Goal: Transaction & Acquisition: Purchase product/service

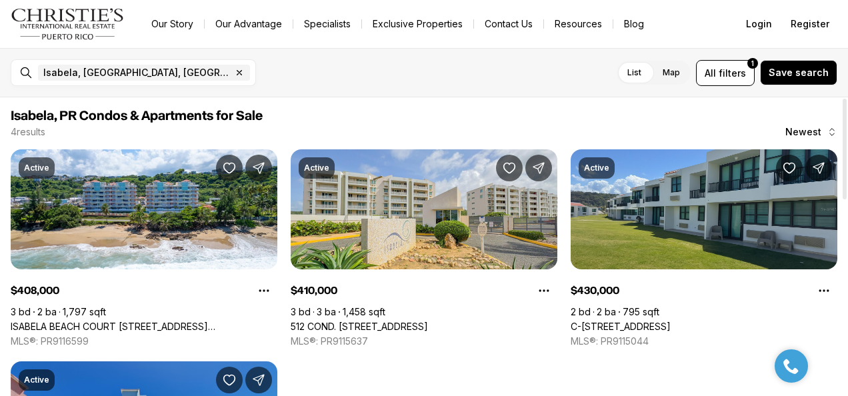
scroll to position [566, 0]
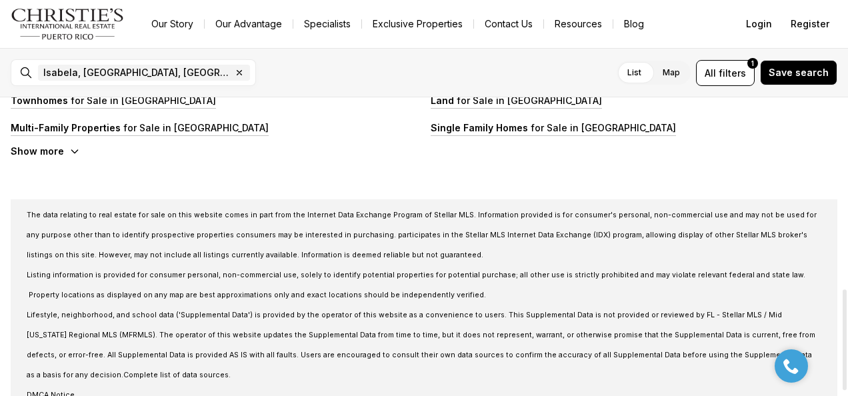
click at [844, 340] on div at bounding box center [845, 246] width 7 height 299
click at [848, 27] on html "Go to: Homepage Our Story Our Advantage Specialists Exclusive Properties Contac…" at bounding box center [424, 198] width 848 height 396
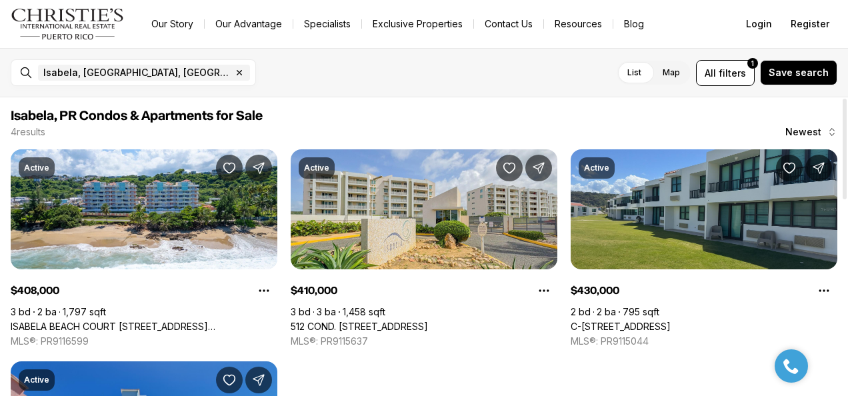
click at [648, 113] on span "Isabela, PR Condos & Apartments for Sale" at bounding box center [424, 116] width 827 height 16
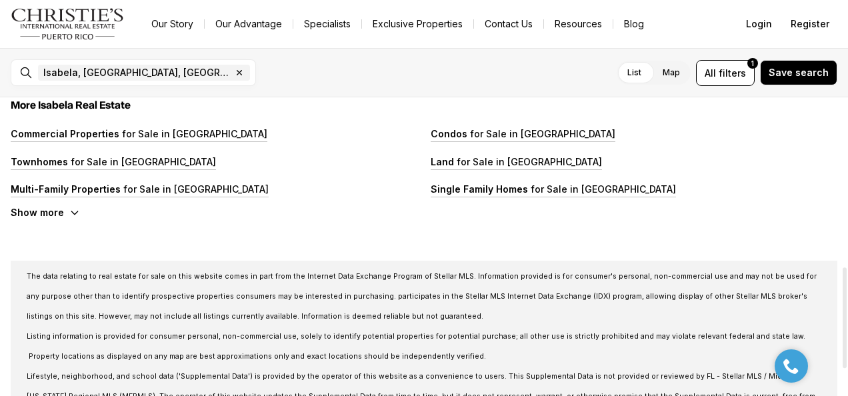
scroll to position [500, 0]
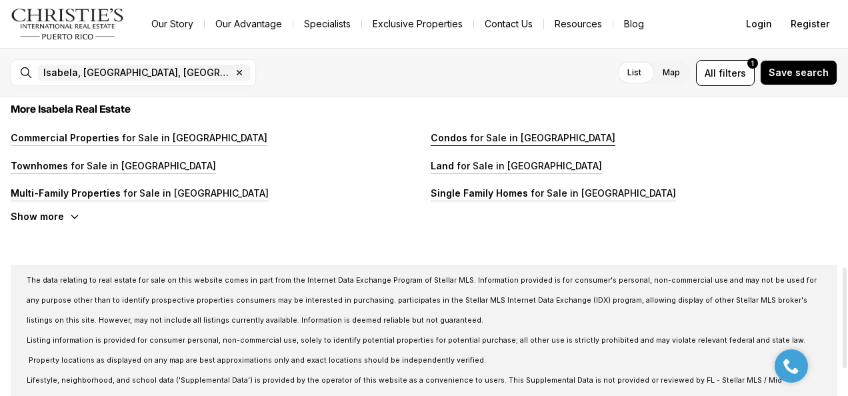
click at [538, 135] on p "for Sale in Isabela" at bounding box center [542, 137] width 148 height 11
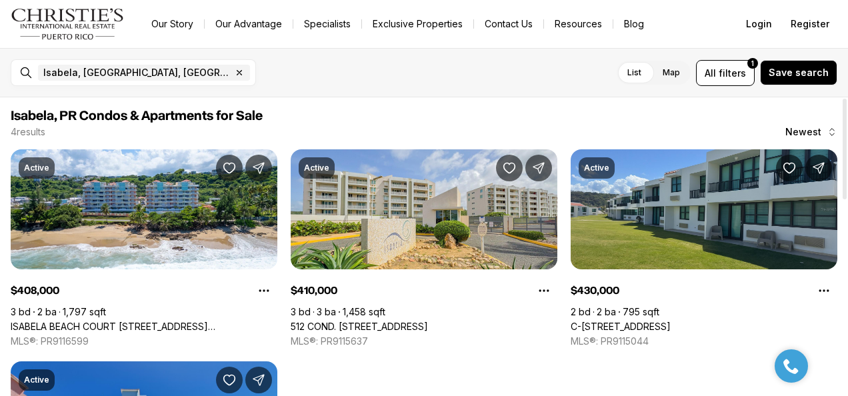
click at [679, 369] on div "Active $408,000 3 bd 2 ba 1,797 sqft ISABELA BEACH COURT 208 CARR 466 #713, ISA…" at bounding box center [424, 354] width 827 height 411
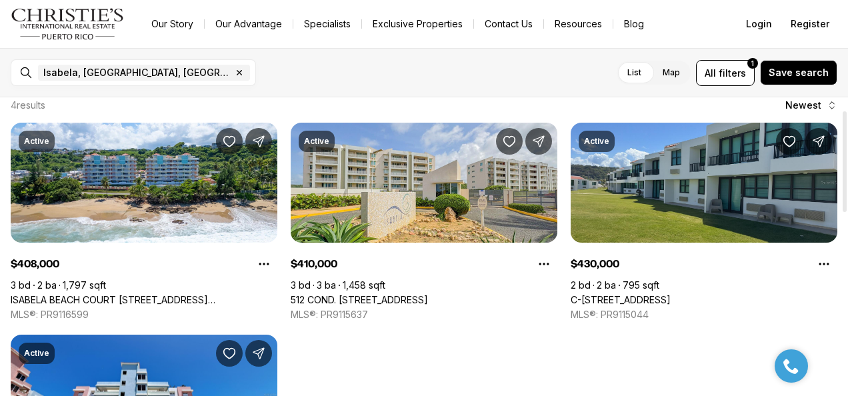
scroll to position [53, 0]
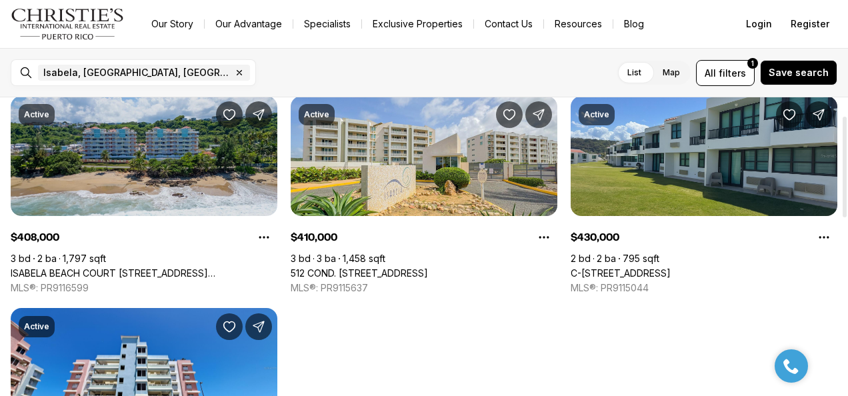
click at [225, 267] on link "ISABELA BEACH COURT [STREET_ADDRESS][PERSON_NAME]" at bounding box center [144, 273] width 267 height 12
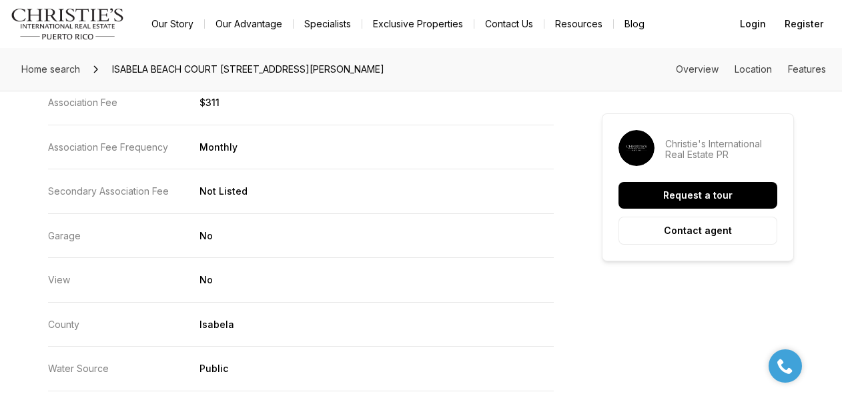
scroll to position [2603, 0]
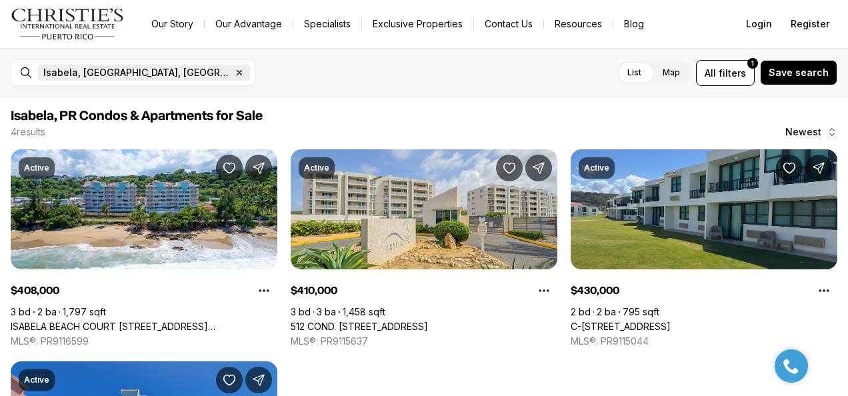
click at [237, 73] on icon "button" at bounding box center [239, 73] width 5 height 5
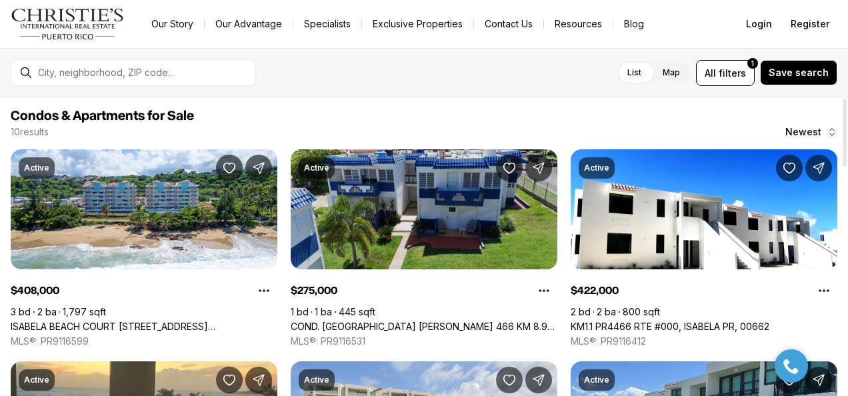
click at [438, 321] on link "COND. LAS CABANAS CARR 466 KM 8.9 #D2, ISABELA PR, 00662" at bounding box center [424, 327] width 267 height 12
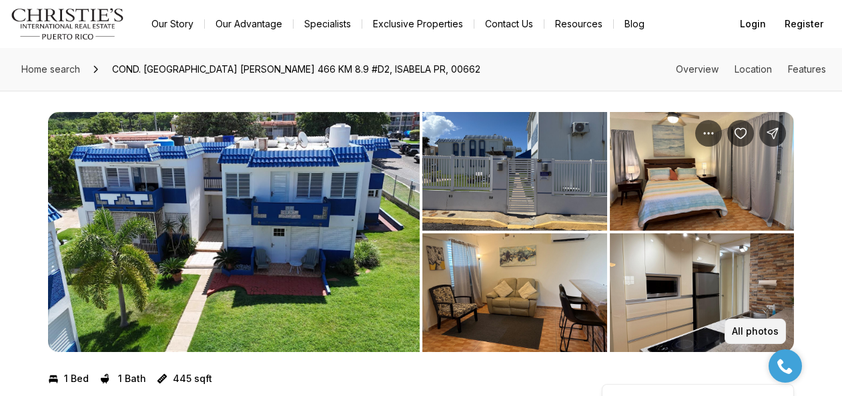
click at [749, 330] on p "All photos" at bounding box center [755, 331] width 47 height 11
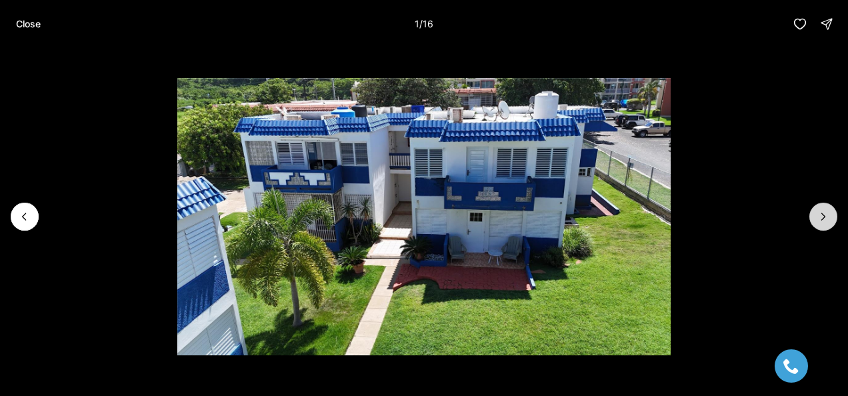
click at [820, 211] on icon "Next slide" at bounding box center [823, 216] width 13 height 13
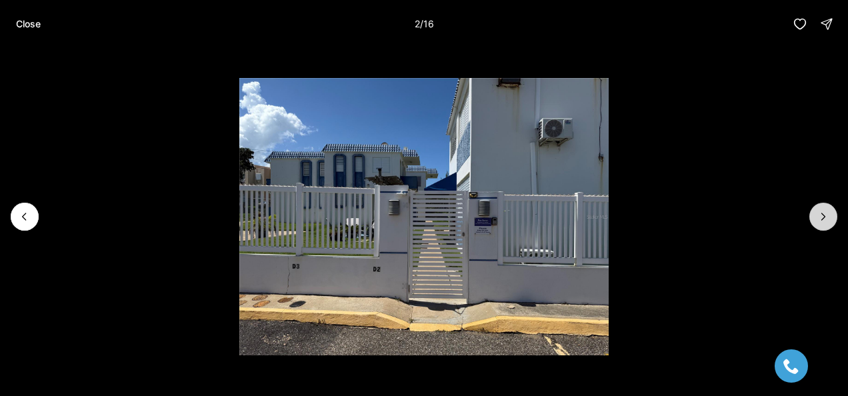
click at [820, 211] on icon "Next slide" at bounding box center [823, 216] width 13 height 13
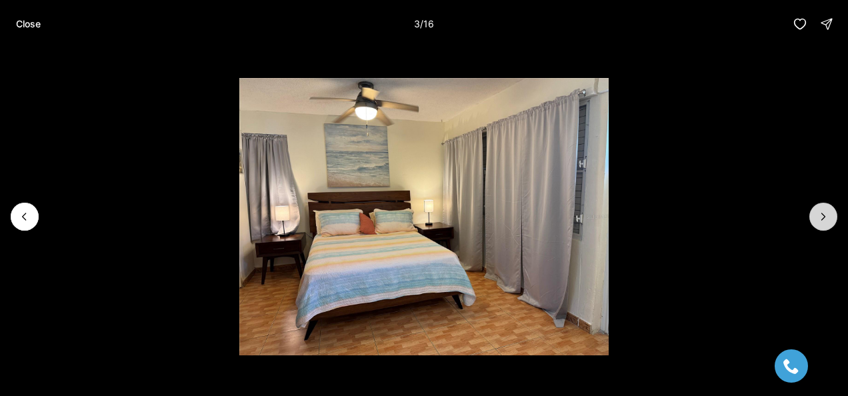
click at [820, 211] on icon "Next slide" at bounding box center [823, 216] width 13 height 13
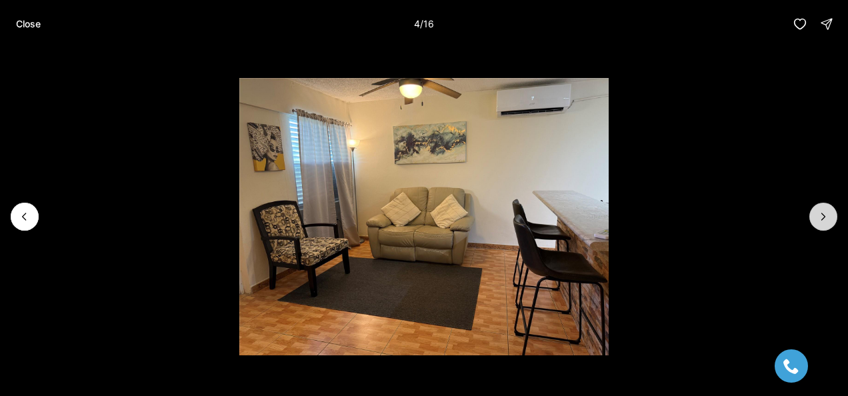
click at [820, 211] on icon "Next slide" at bounding box center [823, 216] width 13 height 13
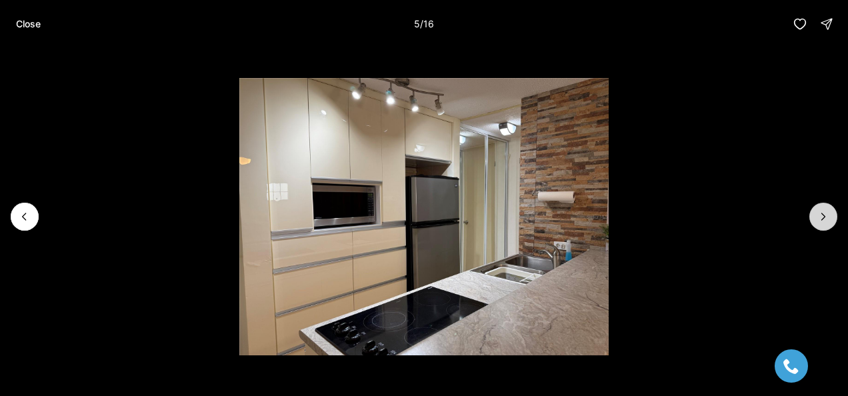
click at [820, 211] on icon "Next slide" at bounding box center [823, 216] width 13 height 13
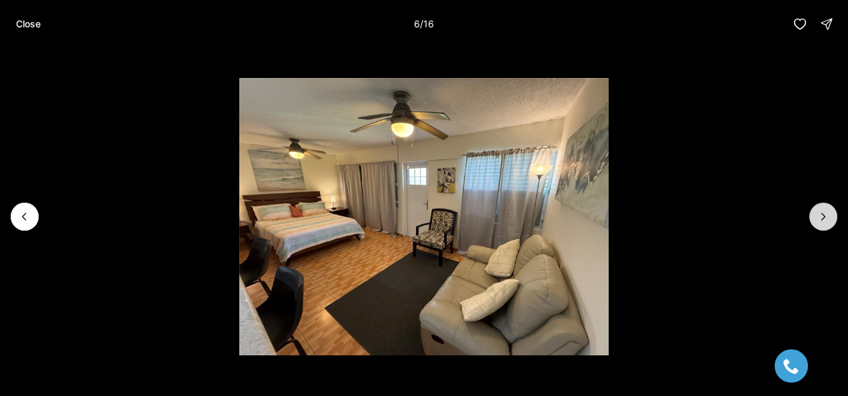
click at [820, 211] on icon "Next slide" at bounding box center [823, 216] width 13 height 13
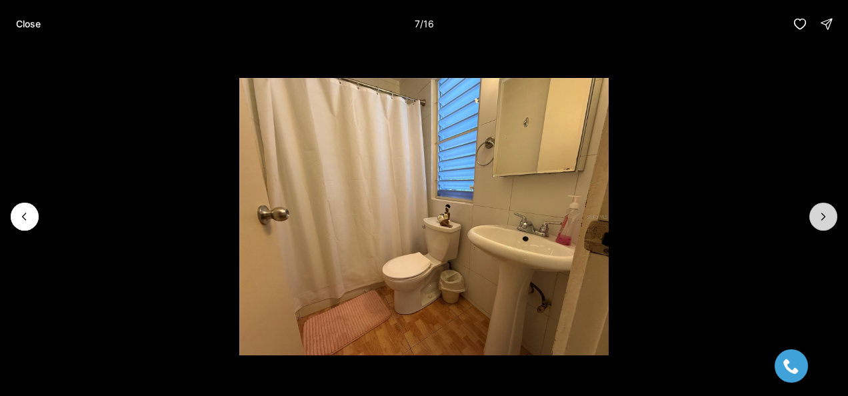
click at [820, 211] on icon "Next slide" at bounding box center [823, 216] width 13 height 13
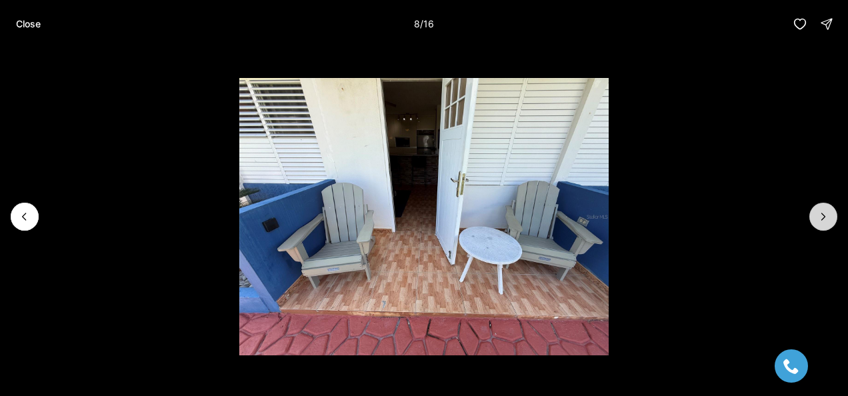
click at [820, 211] on icon "Next slide" at bounding box center [823, 216] width 13 height 13
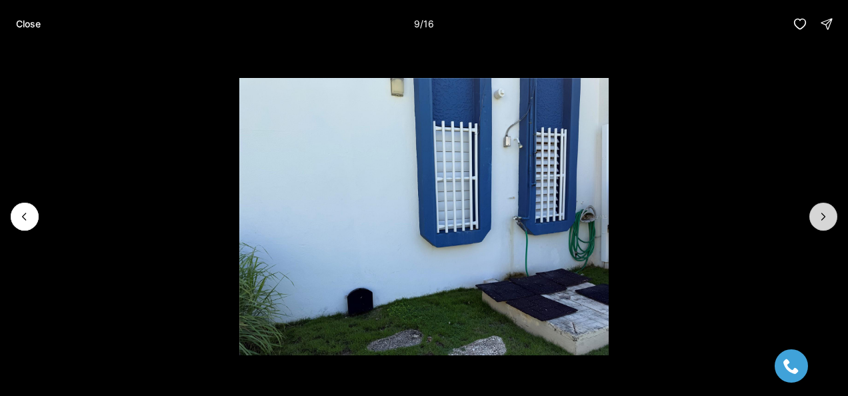
click at [820, 211] on icon "Next slide" at bounding box center [823, 216] width 13 height 13
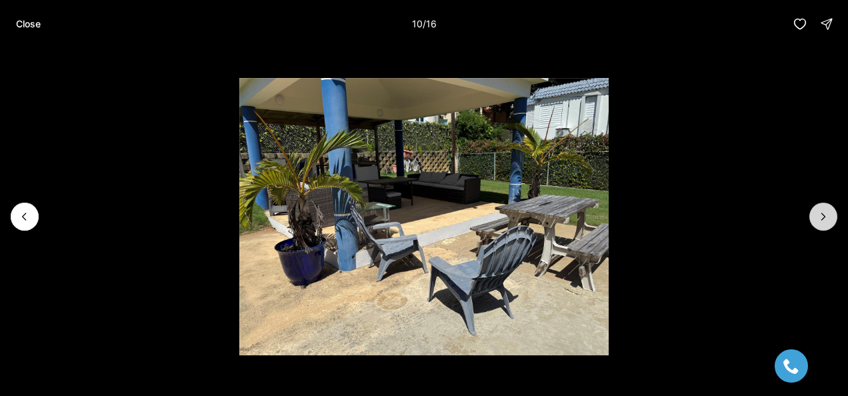
click at [820, 211] on icon "Next slide" at bounding box center [823, 216] width 13 height 13
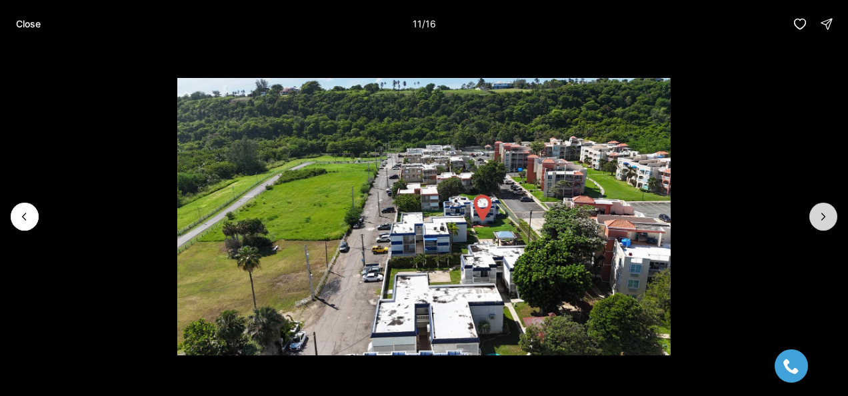
click at [820, 211] on icon "Next slide" at bounding box center [823, 216] width 13 height 13
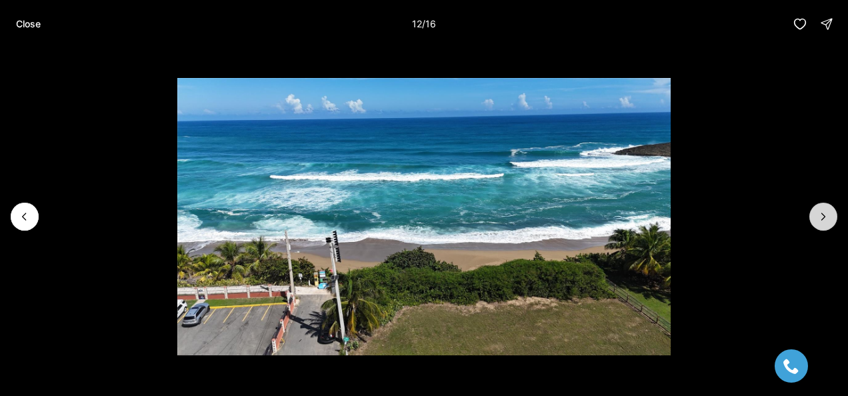
click at [820, 211] on icon "Next slide" at bounding box center [823, 216] width 13 height 13
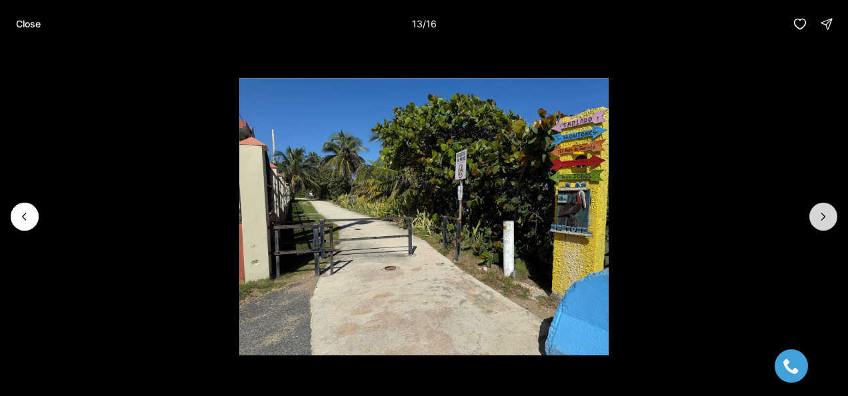
click at [820, 211] on icon "Next slide" at bounding box center [823, 216] width 13 height 13
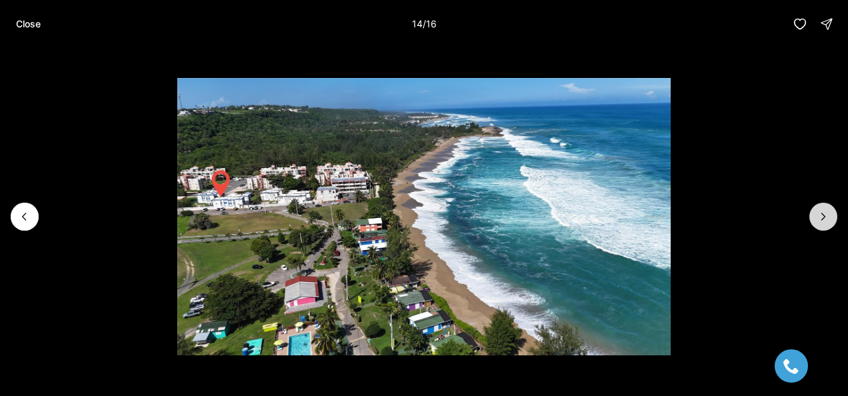
click at [820, 211] on icon "Next slide" at bounding box center [823, 216] width 13 height 13
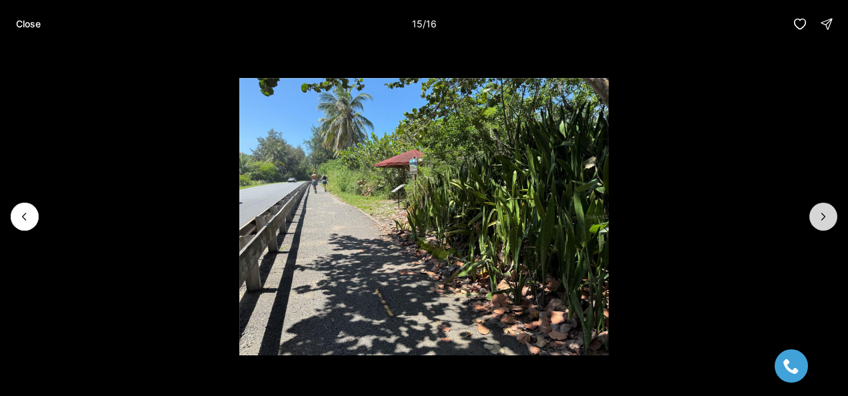
click at [820, 211] on icon "Next slide" at bounding box center [823, 216] width 13 height 13
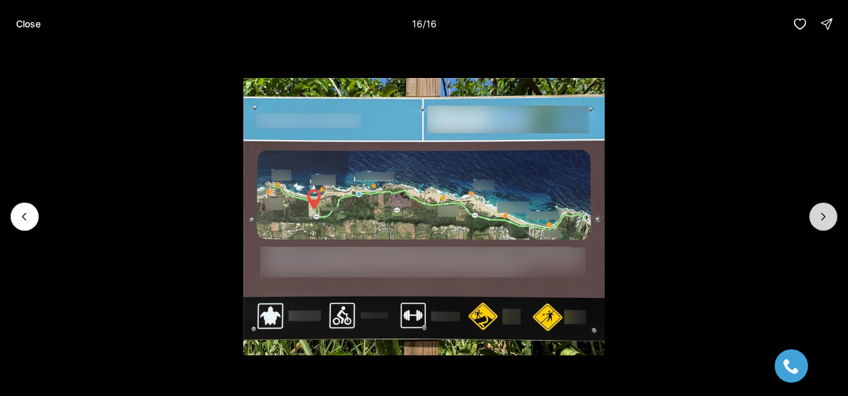
click at [820, 211] on div at bounding box center [824, 217] width 28 height 28
click at [31, 25] on p "Close" at bounding box center [28, 24] width 25 height 11
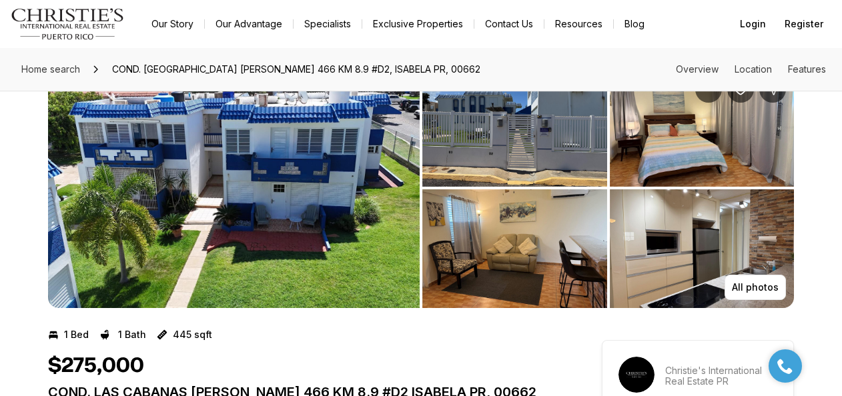
scroll to position [160, 0]
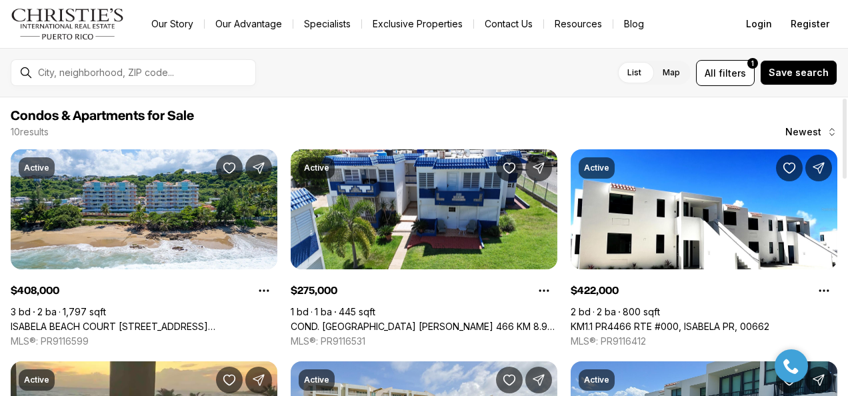
click at [625, 115] on span "Condos & Apartments for Sale" at bounding box center [424, 116] width 827 height 16
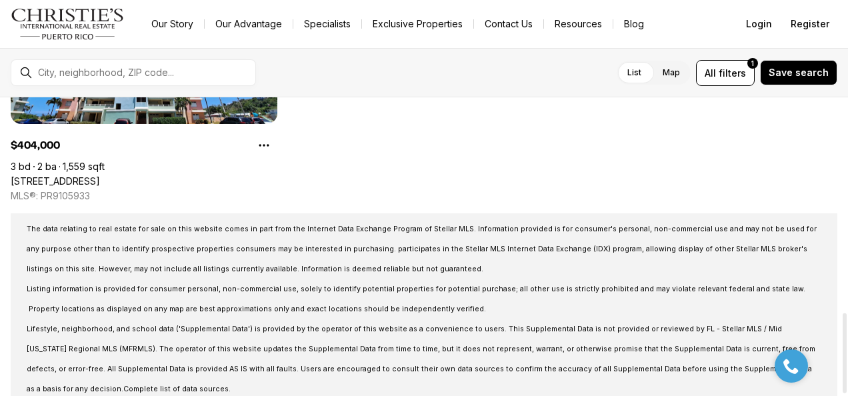
scroll to position [811, 0]
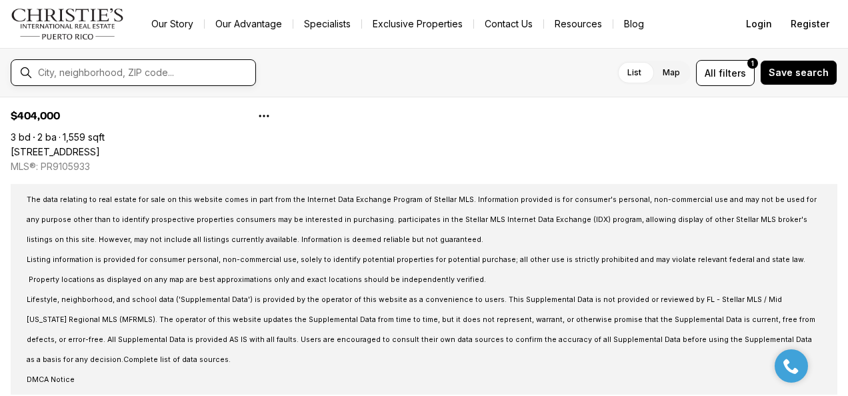
click at [101, 77] on input "text" at bounding box center [144, 72] width 212 height 11
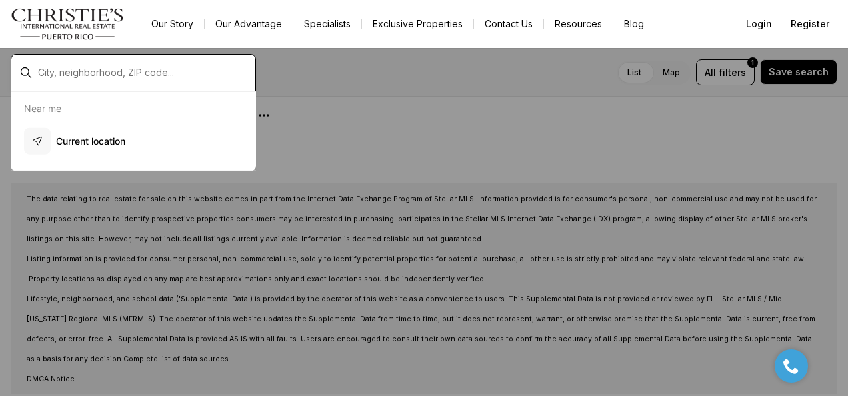
scroll to position [810, 0]
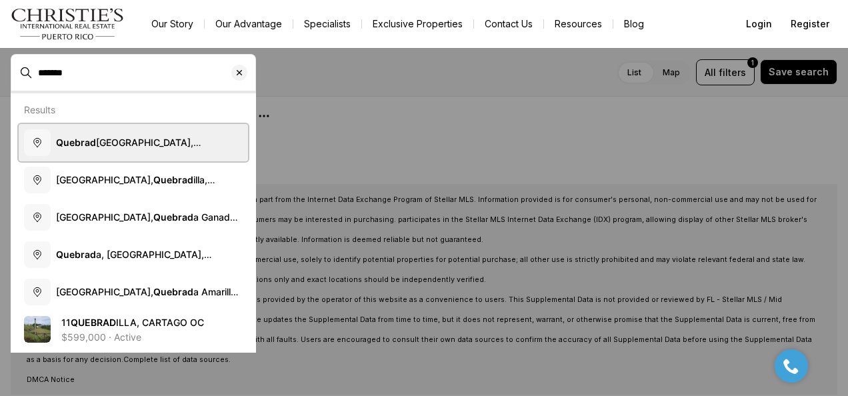
click at [105, 141] on span "Quebrad illas, [US_STATE]" at bounding box center [128, 148] width 145 height 25
type input "**********"
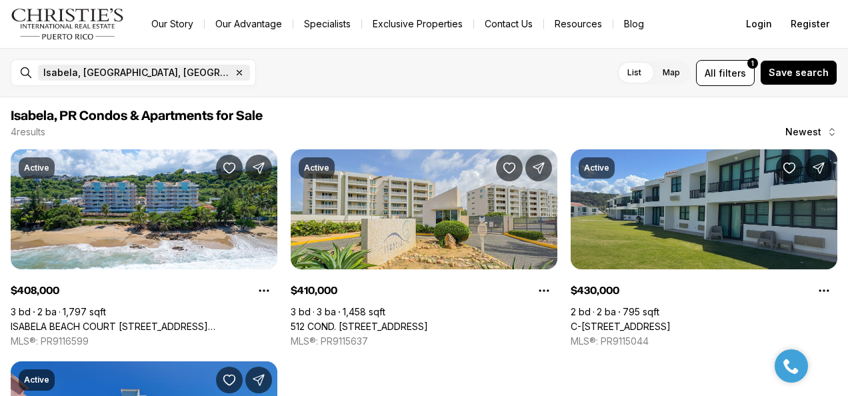
click at [234, 68] on icon "button" at bounding box center [239, 72] width 11 height 11
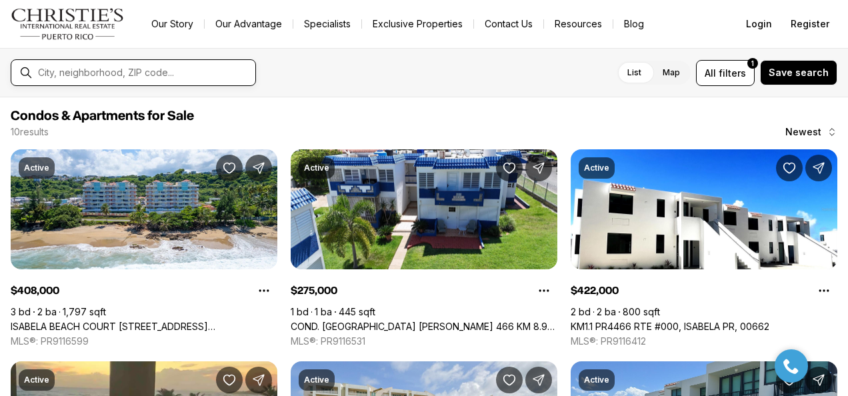
click at [120, 68] on input "text" at bounding box center [144, 72] width 212 height 11
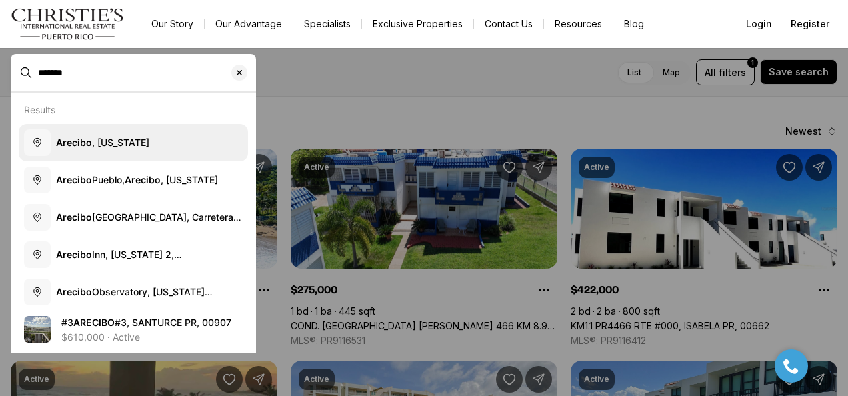
type input "*******"
click at [106, 145] on span "Arecibo , Puerto Rico" at bounding box center [102, 141] width 93 height 11
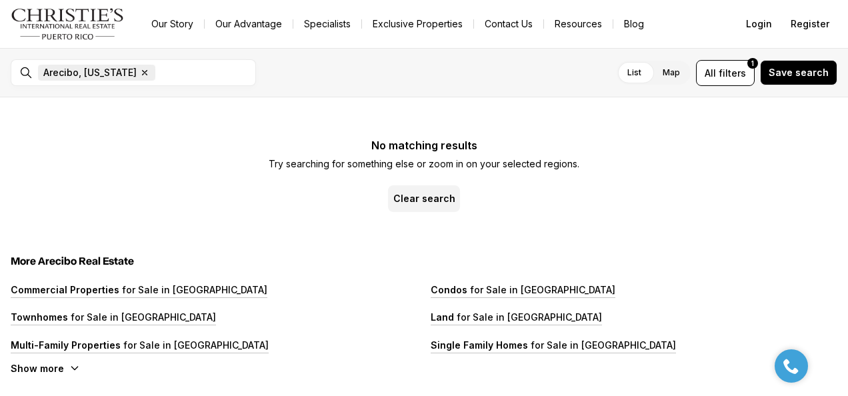
click at [139, 71] on icon "button" at bounding box center [144, 72] width 11 height 11
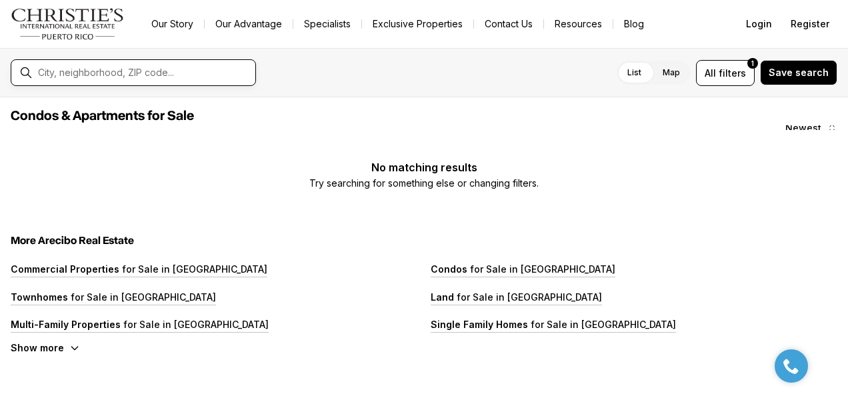
click at [139, 71] on input "text" at bounding box center [144, 72] width 212 height 11
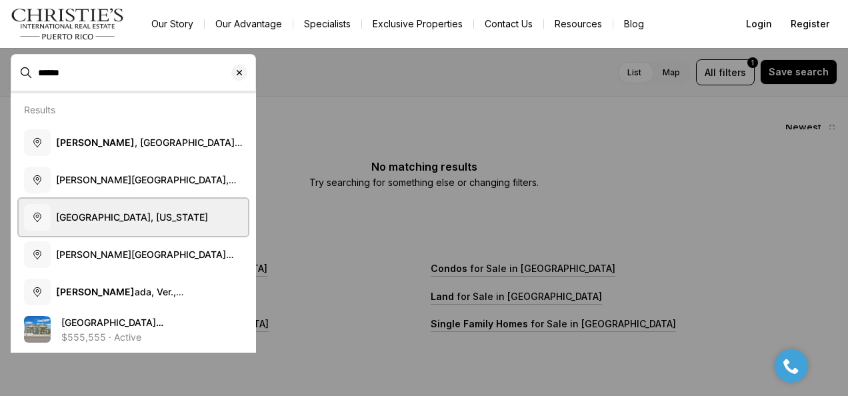
click at [121, 214] on span "Rincón, Puerto Rico" at bounding box center [132, 216] width 152 height 11
type input "**********"
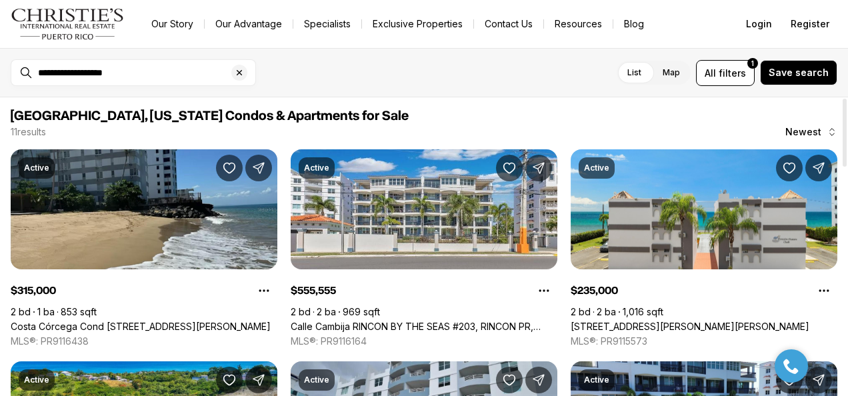
click at [676, 109] on span "Rincón, Puerto Rico Condos & Apartments for Sale" at bounding box center [424, 116] width 827 height 16
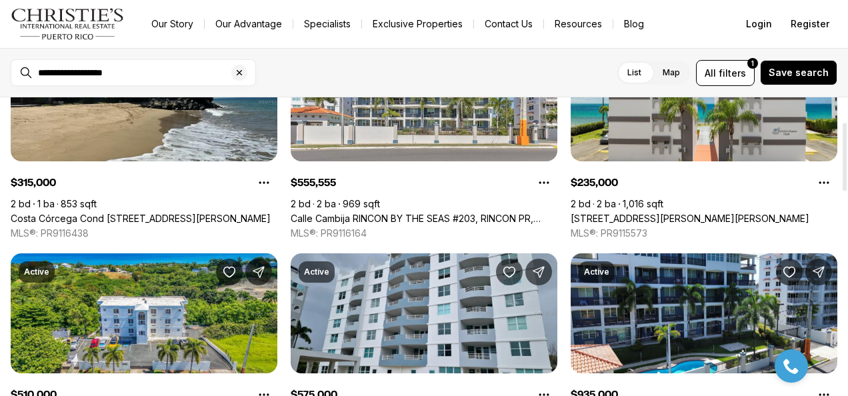
scroll to position [107, 0]
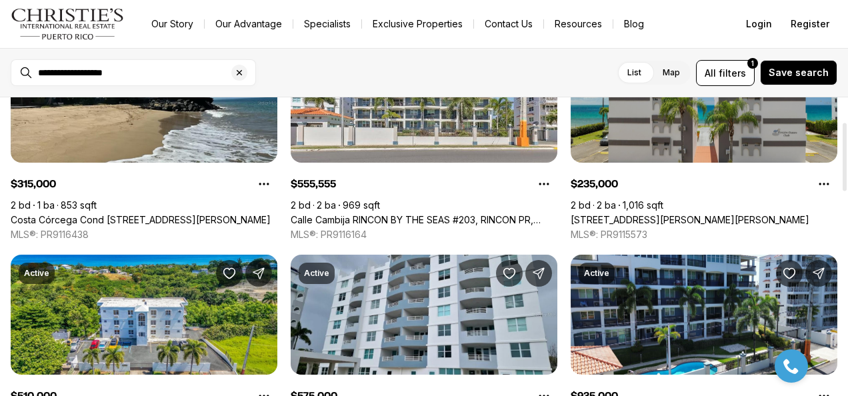
click at [676, 214] on link "[STREET_ADDRESS][PERSON_NAME][PERSON_NAME]" at bounding box center [690, 220] width 239 height 12
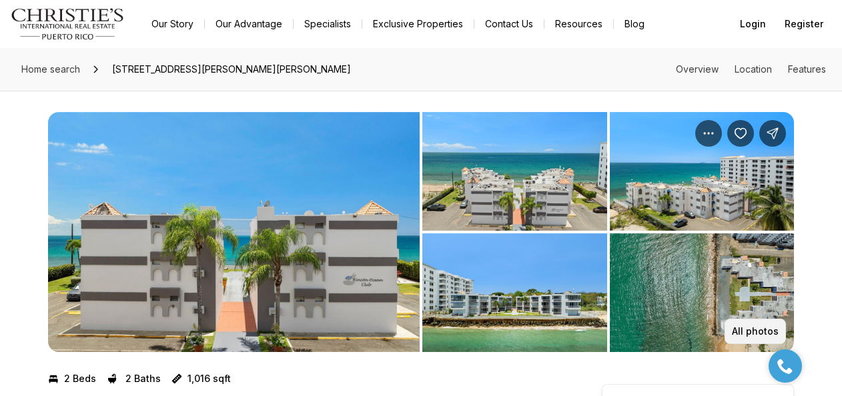
click at [761, 336] on p "All photos" at bounding box center [755, 331] width 47 height 11
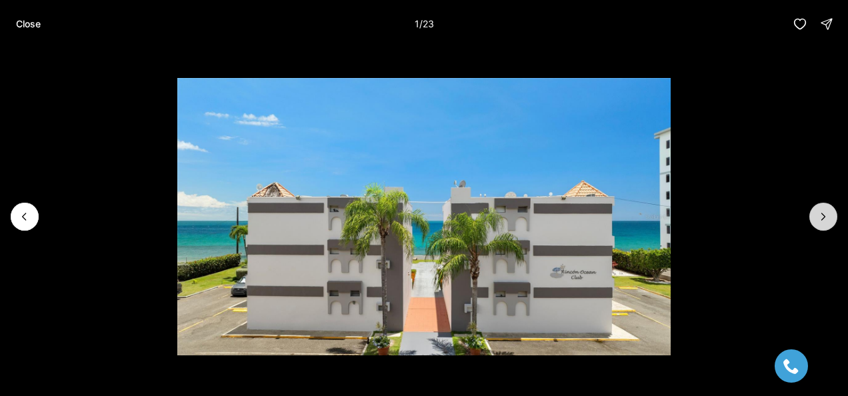
click at [823, 216] on icon "Next slide" at bounding box center [823, 216] width 13 height 13
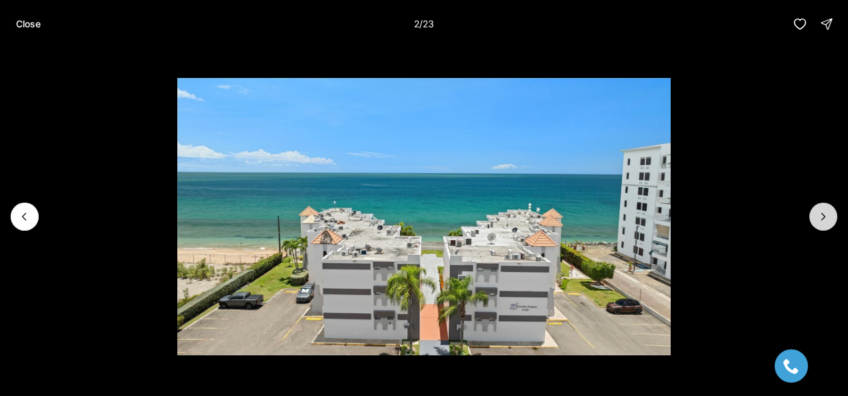
click at [823, 216] on icon "Next slide" at bounding box center [823, 216] width 13 height 13
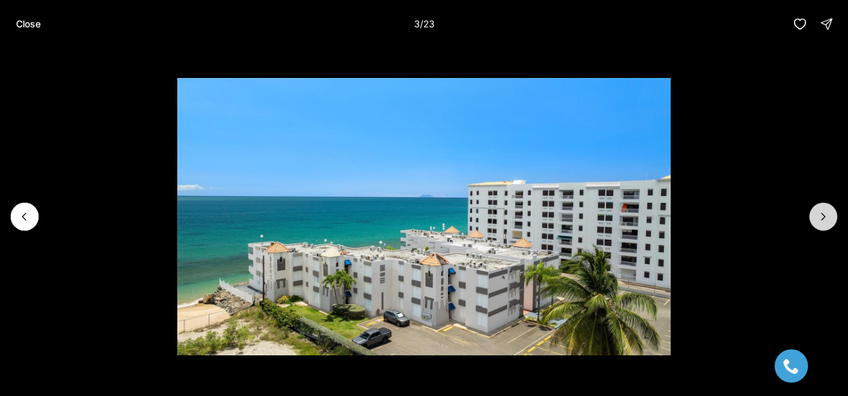
click at [823, 216] on icon "Next slide" at bounding box center [823, 216] width 13 height 13
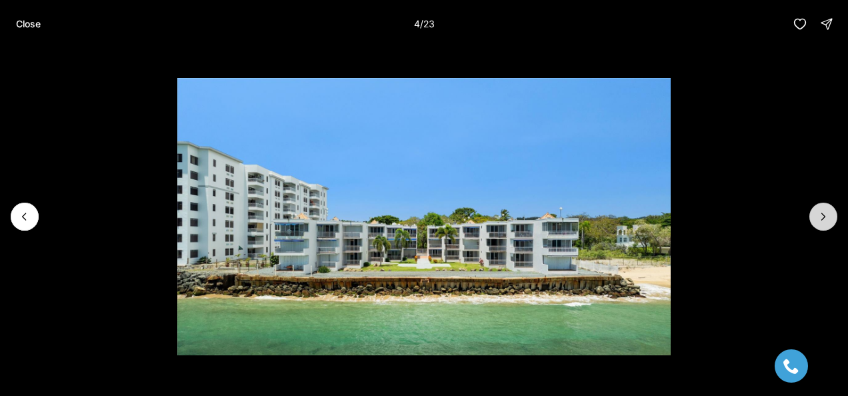
click at [823, 216] on icon "Next slide" at bounding box center [823, 216] width 13 height 13
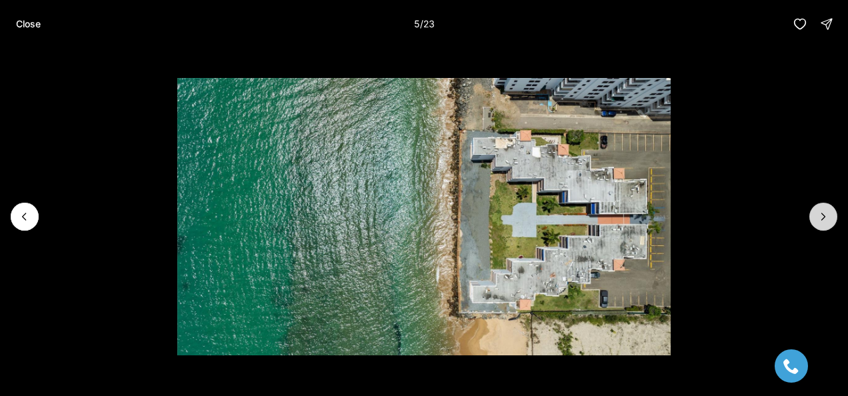
click at [823, 216] on icon "Next slide" at bounding box center [823, 216] width 13 height 13
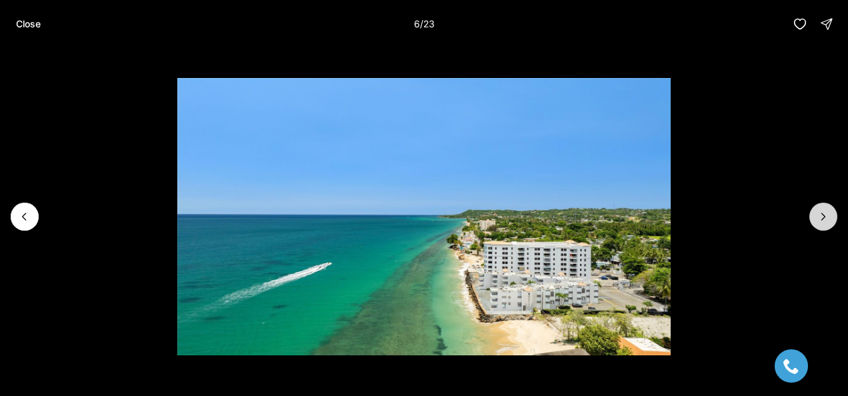
click at [823, 216] on icon "Next slide" at bounding box center [823, 216] width 13 height 13
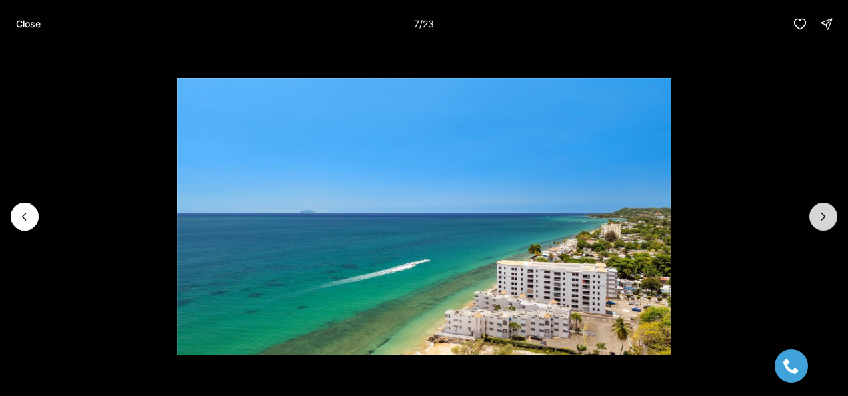
click at [823, 216] on icon "Next slide" at bounding box center [823, 216] width 13 height 13
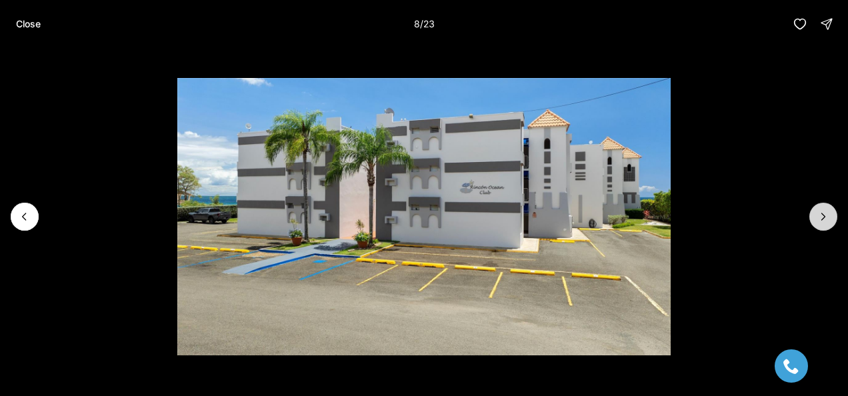
click at [823, 216] on icon "Next slide" at bounding box center [823, 216] width 13 height 13
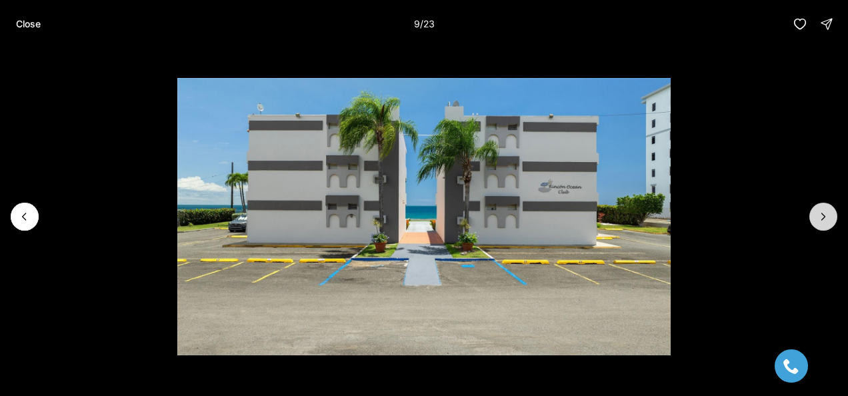
click at [823, 216] on icon "Next slide" at bounding box center [823, 216] width 13 height 13
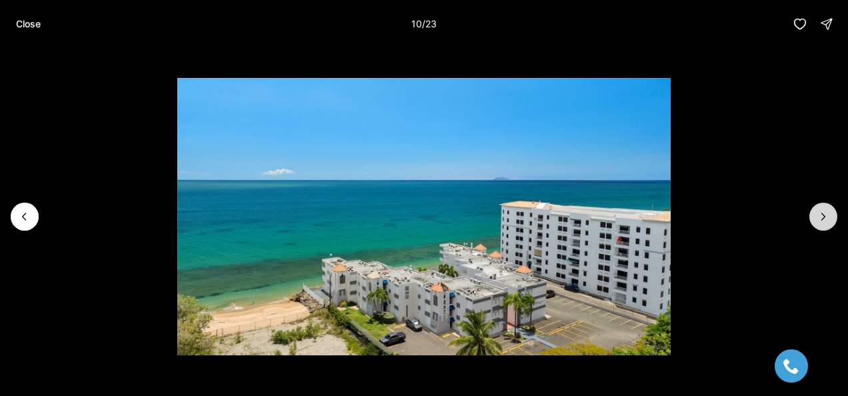
click at [823, 216] on icon "Next slide" at bounding box center [823, 216] width 13 height 13
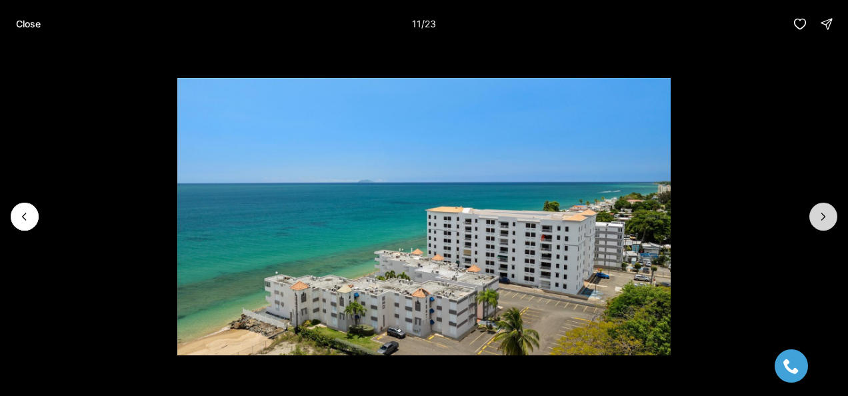
click at [823, 216] on icon "Next slide" at bounding box center [823, 216] width 13 height 13
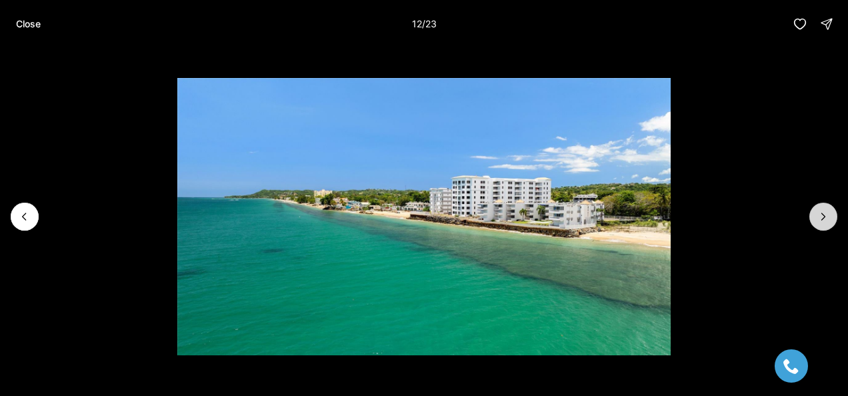
click at [823, 216] on icon "Next slide" at bounding box center [823, 216] width 13 height 13
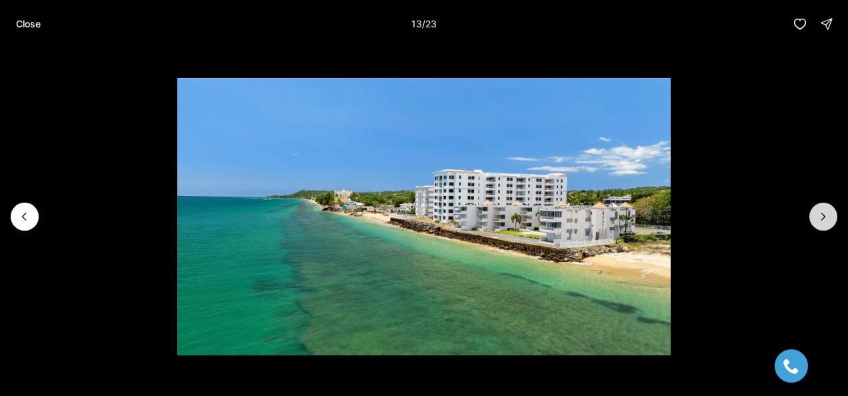
click at [823, 216] on icon "Next slide" at bounding box center [823, 216] width 13 height 13
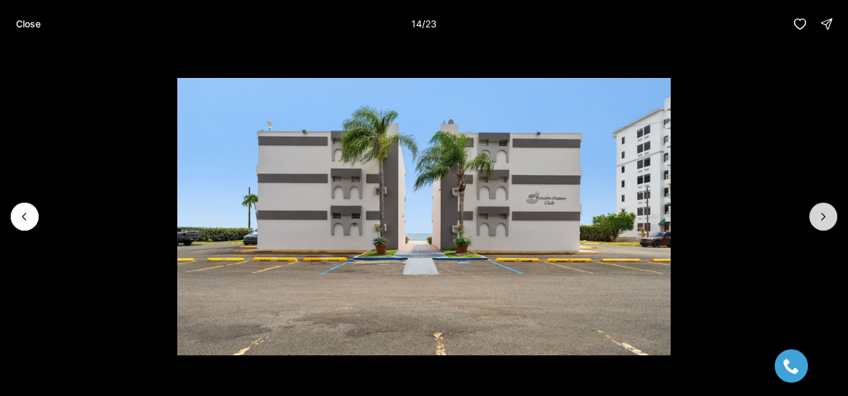
click at [823, 216] on icon "Next slide" at bounding box center [823, 216] width 13 height 13
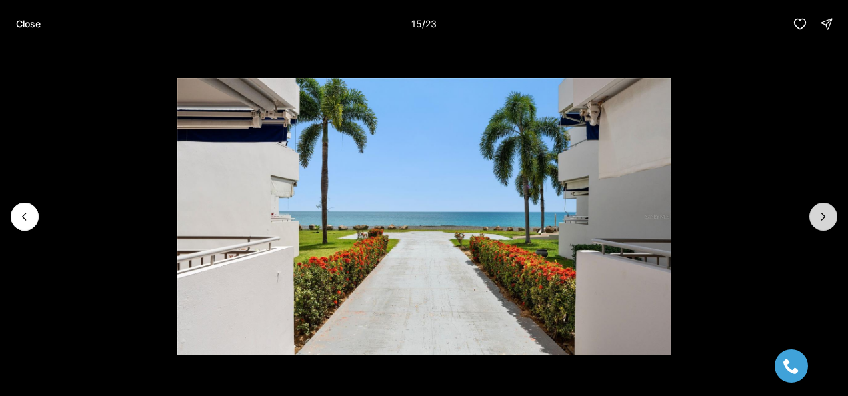
click at [823, 216] on icon "Next slide" at bounding box center [823, 216] width 13 height 13
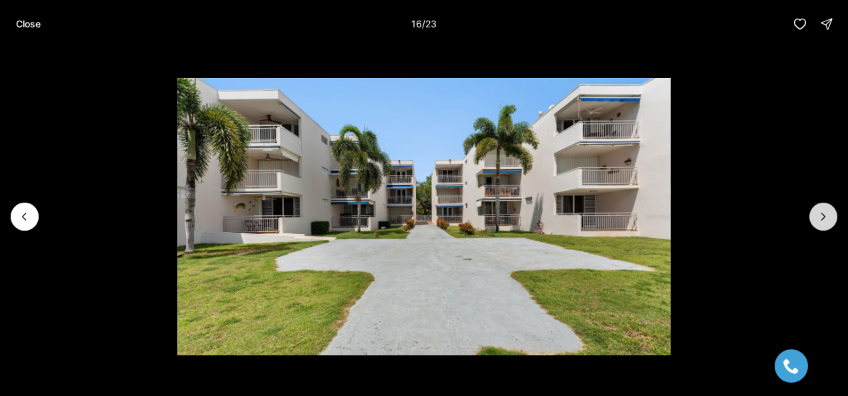
click at [823, 216] on icon "Next slide" at bounding box center [823, 216] width 13 height 13
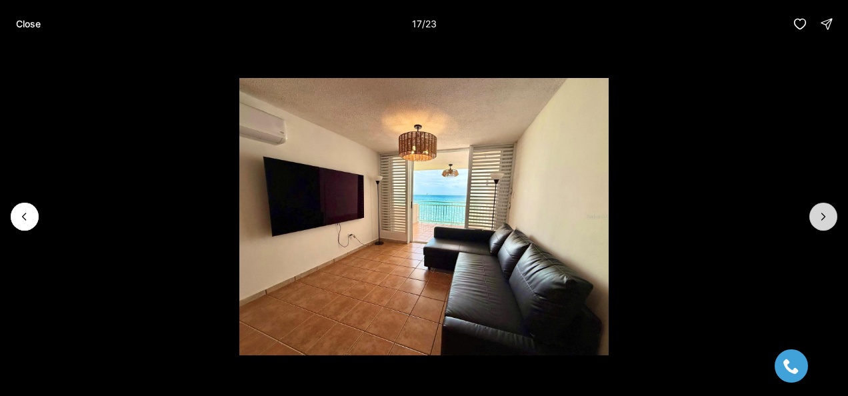
click at [823, 216] on icon "Next slide" at bounding box center [823, 216] width 13 height 13
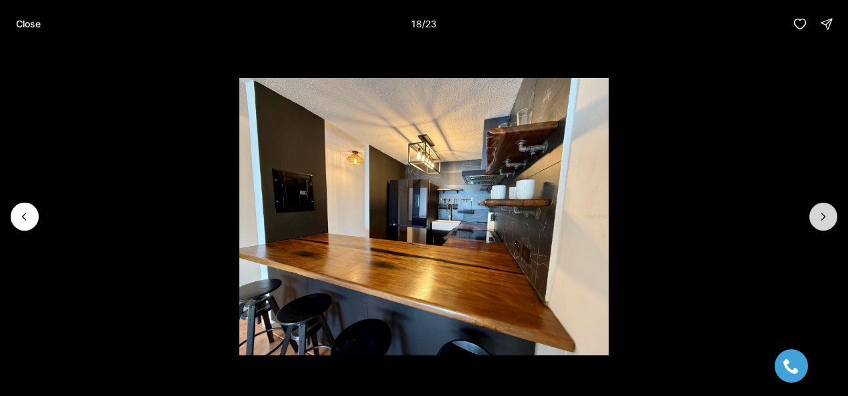
click at [823, 216] on icon "Next slide" at bounding box center [823, 216] width 13 height 13
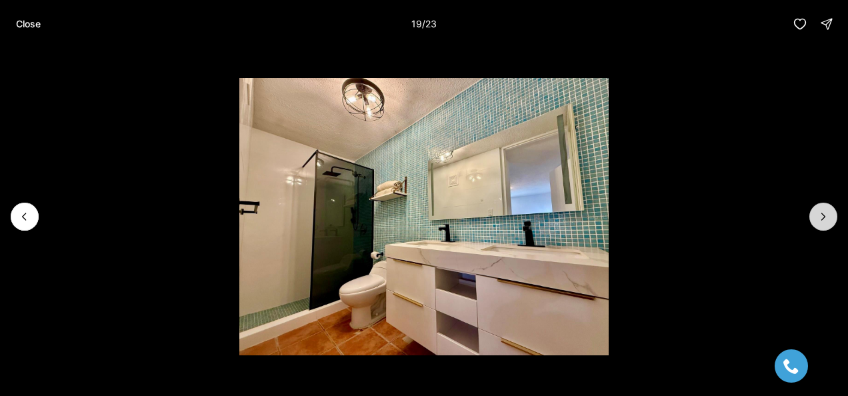
click at [823, 216] on icon "Next slide" at bounding box center [823, 216] width 13 height 13
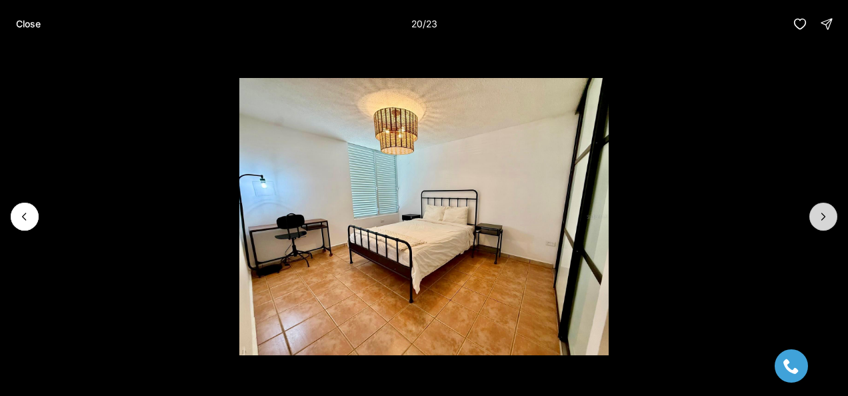
click at [823, 216] on icon "Next slide" at bounding box center [823, 216] width 13 height 13
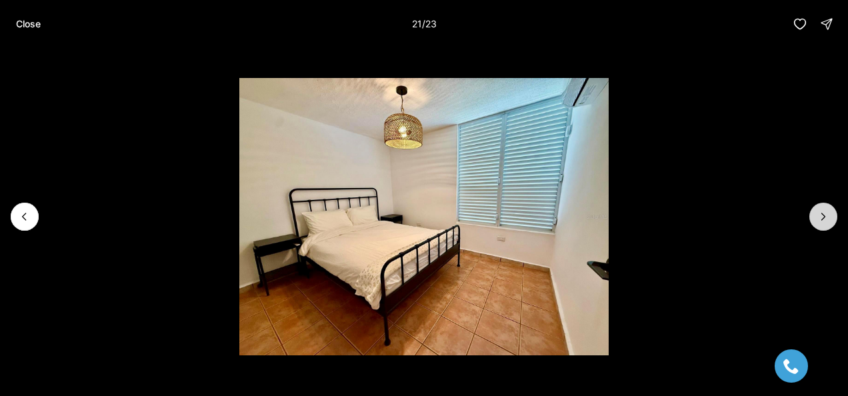
click at [823, 216] on icon "Next slide" at bounding box center [823, 216] width 13 height 13
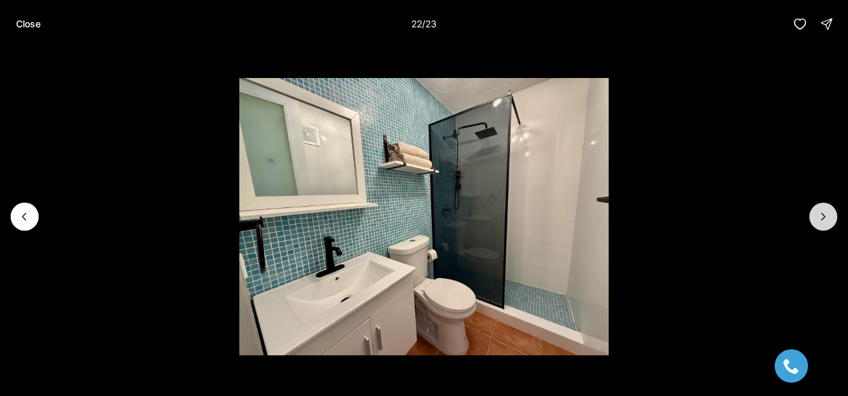
click at [823, 216] on icon "Next slide" at bounding box center [823, 216] width 13 height 13
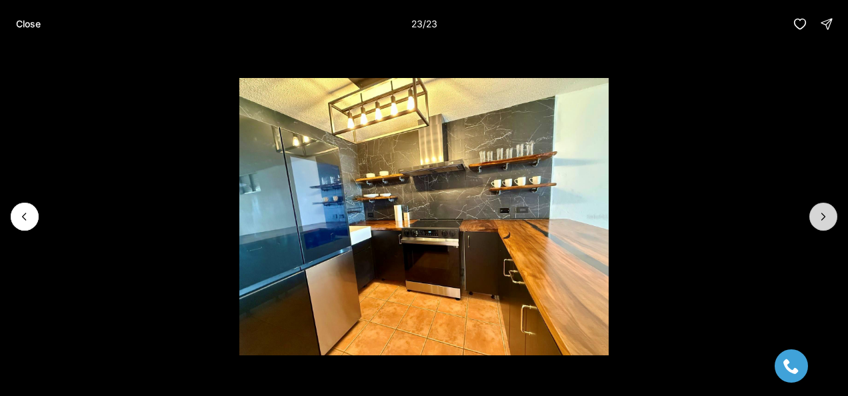
click at [823, 216] on div at bounding box center [824, 217] width 28 height 28
click at [31, 29] on button "Close" at bounding box center [28, 24] width 41 height 27
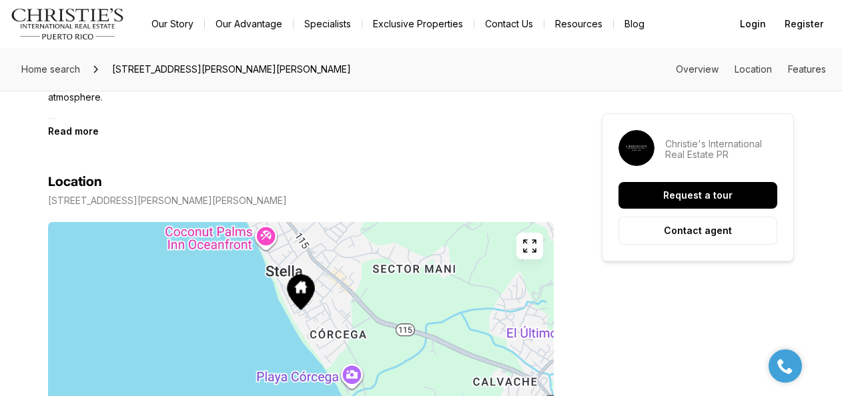
scroll to position [728, 0]
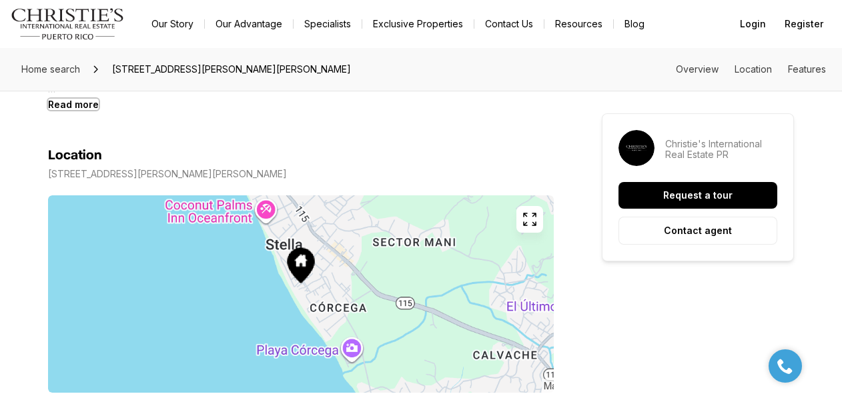
click at [80, 103] on b "Read more" at bounding box center [73, 104] width 51 height 11
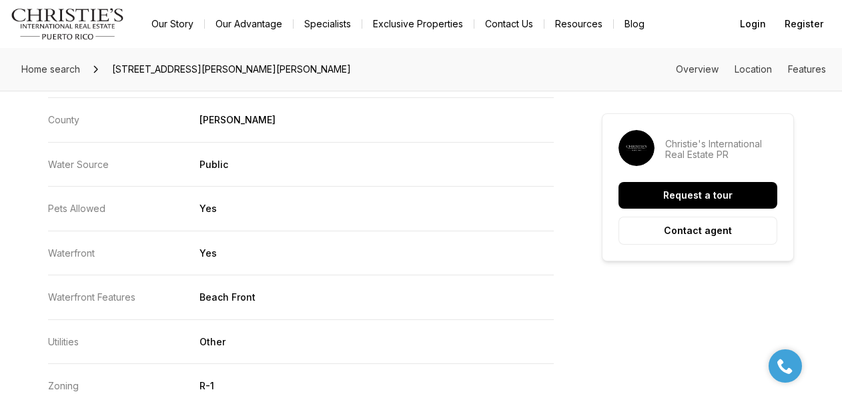
scroll to position [3030, 0]
